Goal: Find specific page/section: Find specific page/section

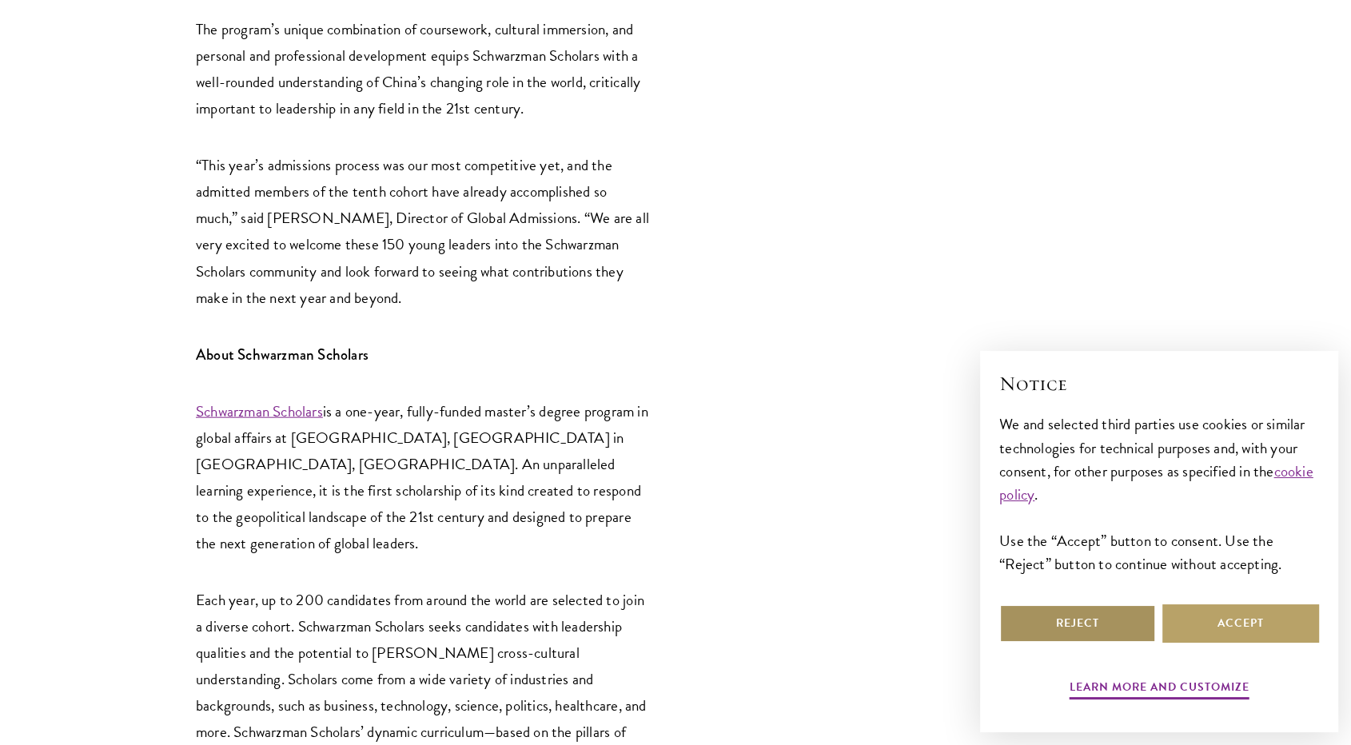
click at [1086, 622] on button "Reject" at bounding box center [1077, 623] width 157 height 38
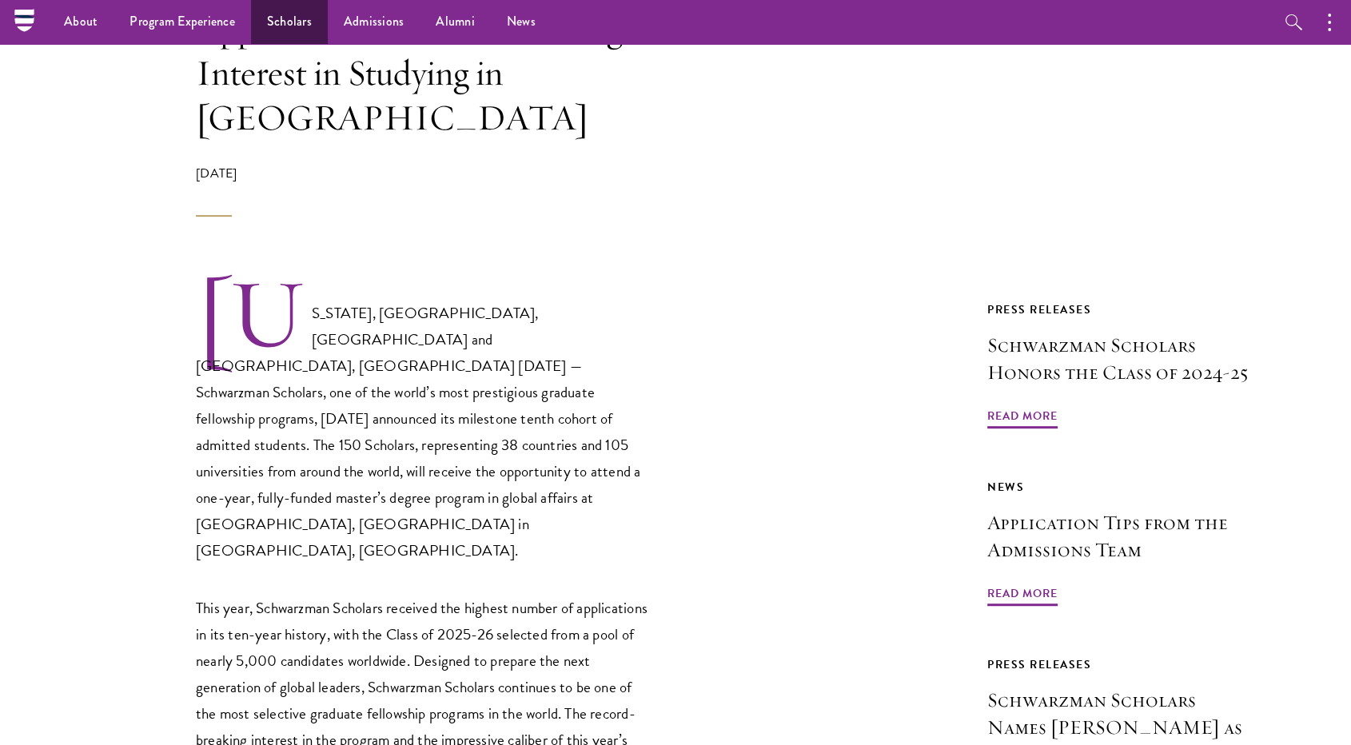
scroll to position [173, 0]
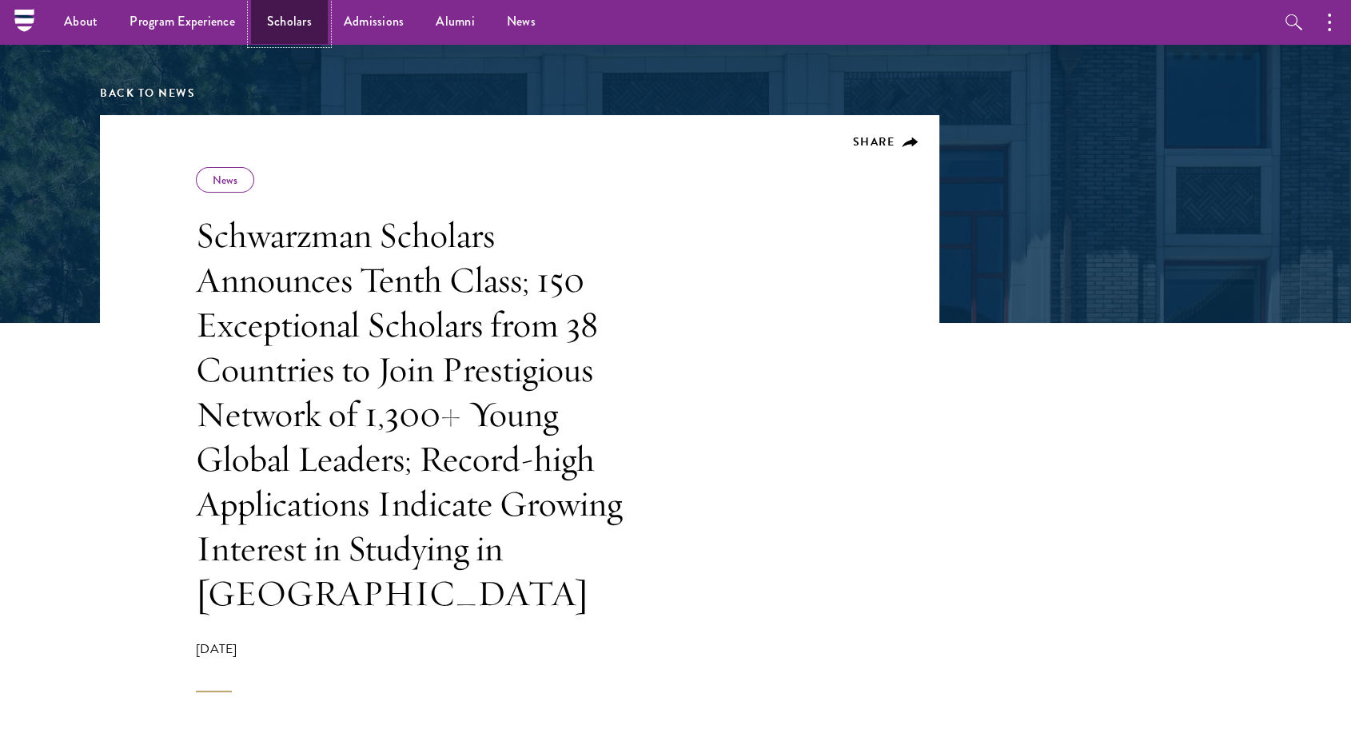
click at [293, 26] on link "Scholars" at bounding box center [289, 22] width 77 height 44
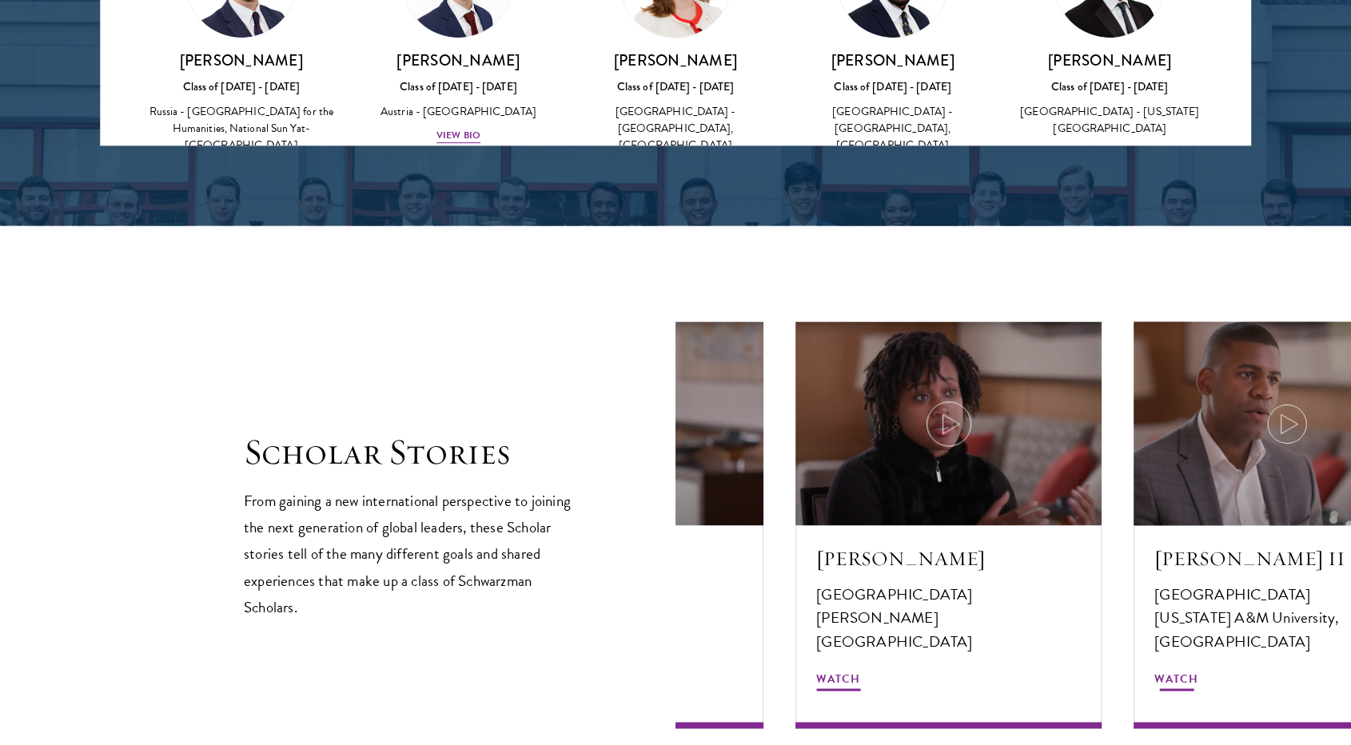
scroll to position [2486, 0]
